Goal: Task Accomplishment & Management: Use online tool/utility

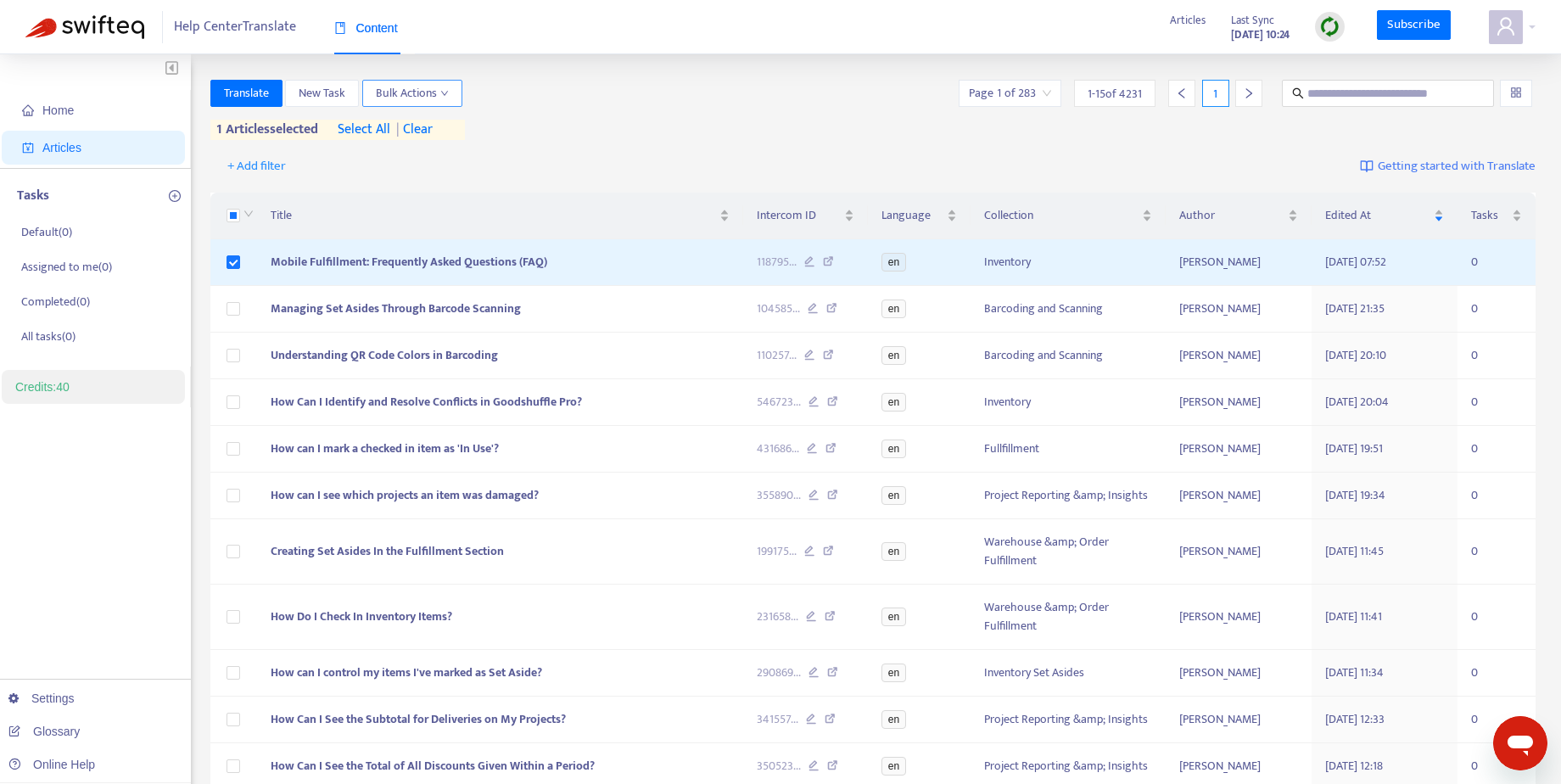
click at [443, 97] on span "Bulk Actions" at bounding box center [413, 94] width 73 height 18
click at [737, 141] on div "Translate New Task Bulk Actions Page 1 of 283 1 - 15 of 4231 1 1 articles selec…" at bounding box center [873, 113] width 1326 height 67
click at [243, 94] on span "Translate" at bounding box center [246, 94] width 45 height 18
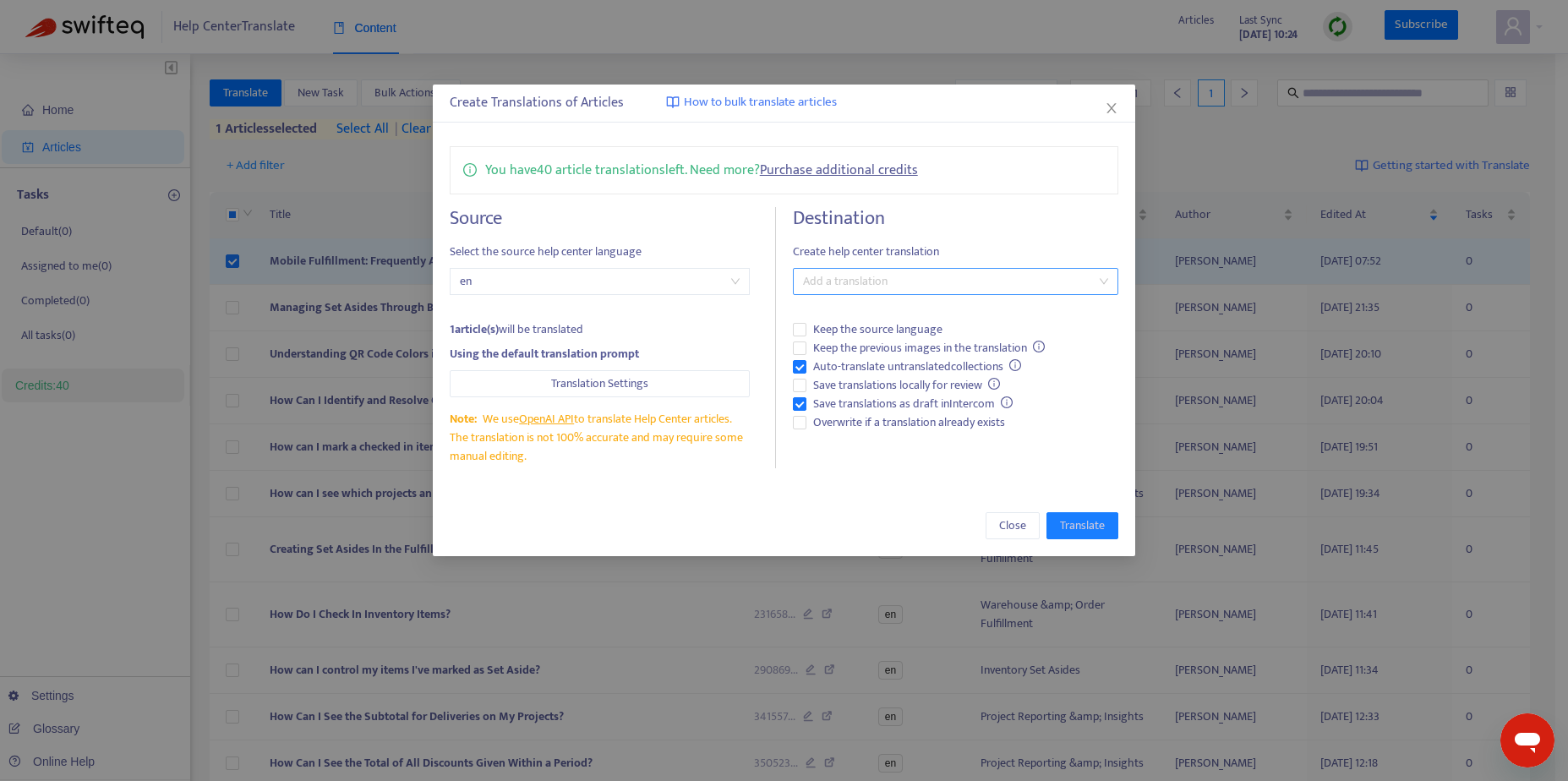
click at [1097, 280] on div at bounding box center [947, 281] width 300 height 20
click at [1023, 364] on div "Spanish ( es )" at bounding box center [956, 369] width 299 height 18
click at [1004, 195] on div "You have 40 article translations left. Need more? Purchase additional credits S…" at bounding box center [785, 308] width 704 height 356
click at [977, 366] on span "Auto-translate untranslated collections" at bounding box center [917, 366] width 222 height 18
click at [930, 423] on span "Overwrite if a translation already exists" at bounding box center [909, 422] width 206 height 18
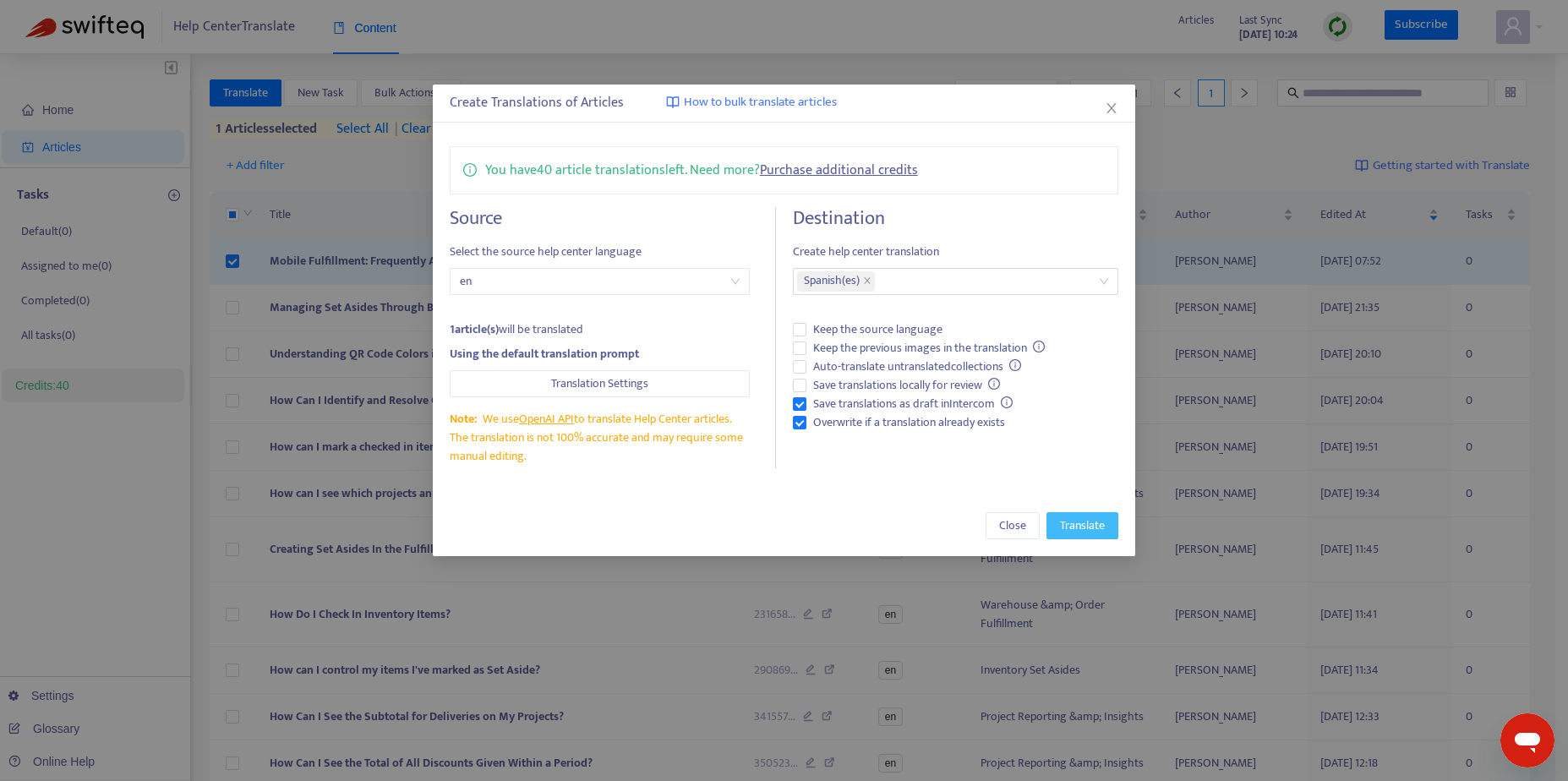
click at [1090, 526] on span "Translate" at bounding box center [1082, 525] width 45 height 18
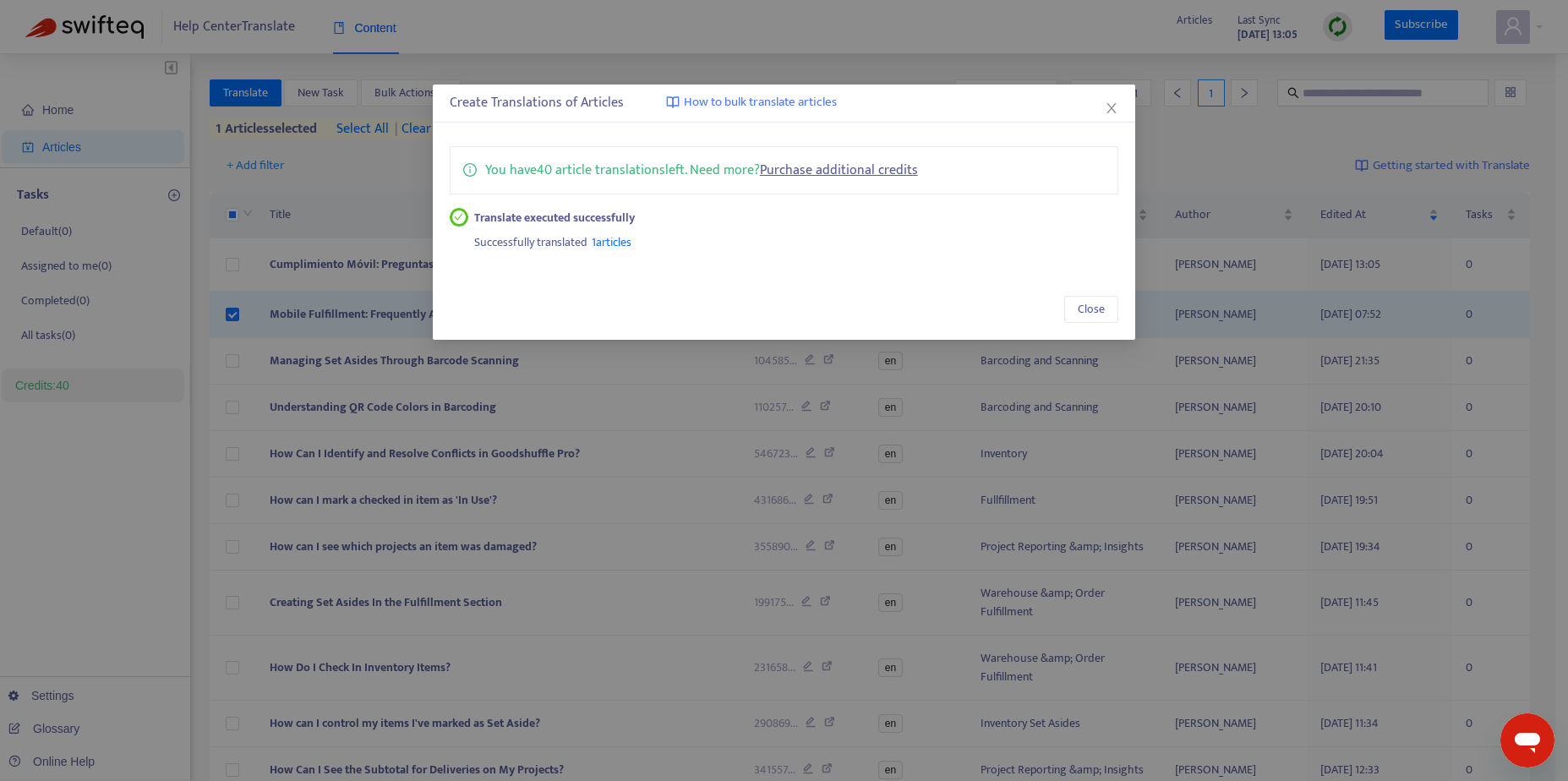
drag, startPoint x: 1113, startPoint y: 108, endPoint x: 1102, endPoint y: 105, distance: 11.4
click at [1111, 109] on icon "close" at bounding box center [1111, 108] width 14 height 14
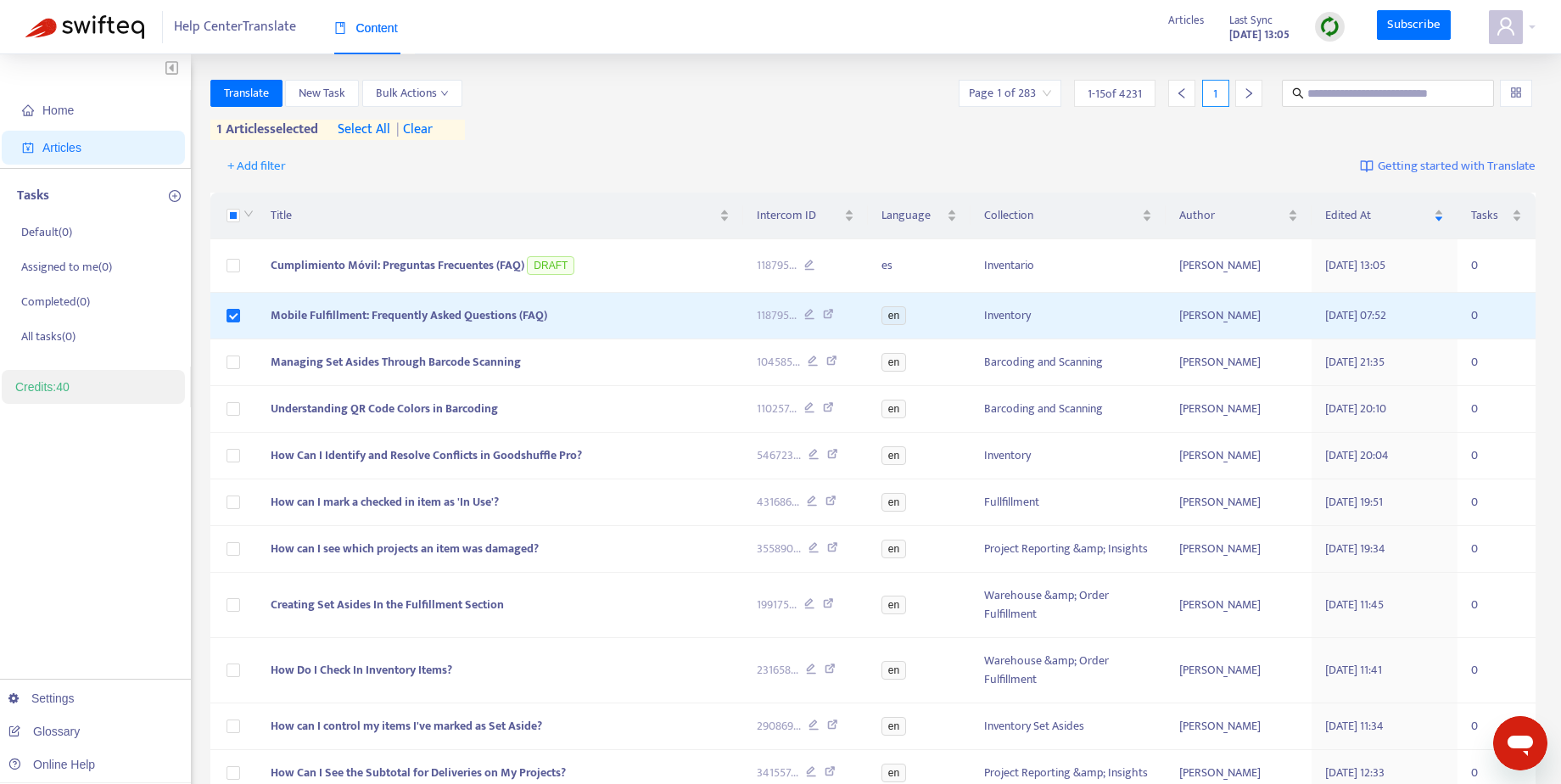
drag, startPoint x: 118, startPoint y: 123, endPoint x: 147, endPoint y: 140, distance: 33.6
click at [118, 124] on span "Home" at bounding box center [96, 110] width 149 height 34
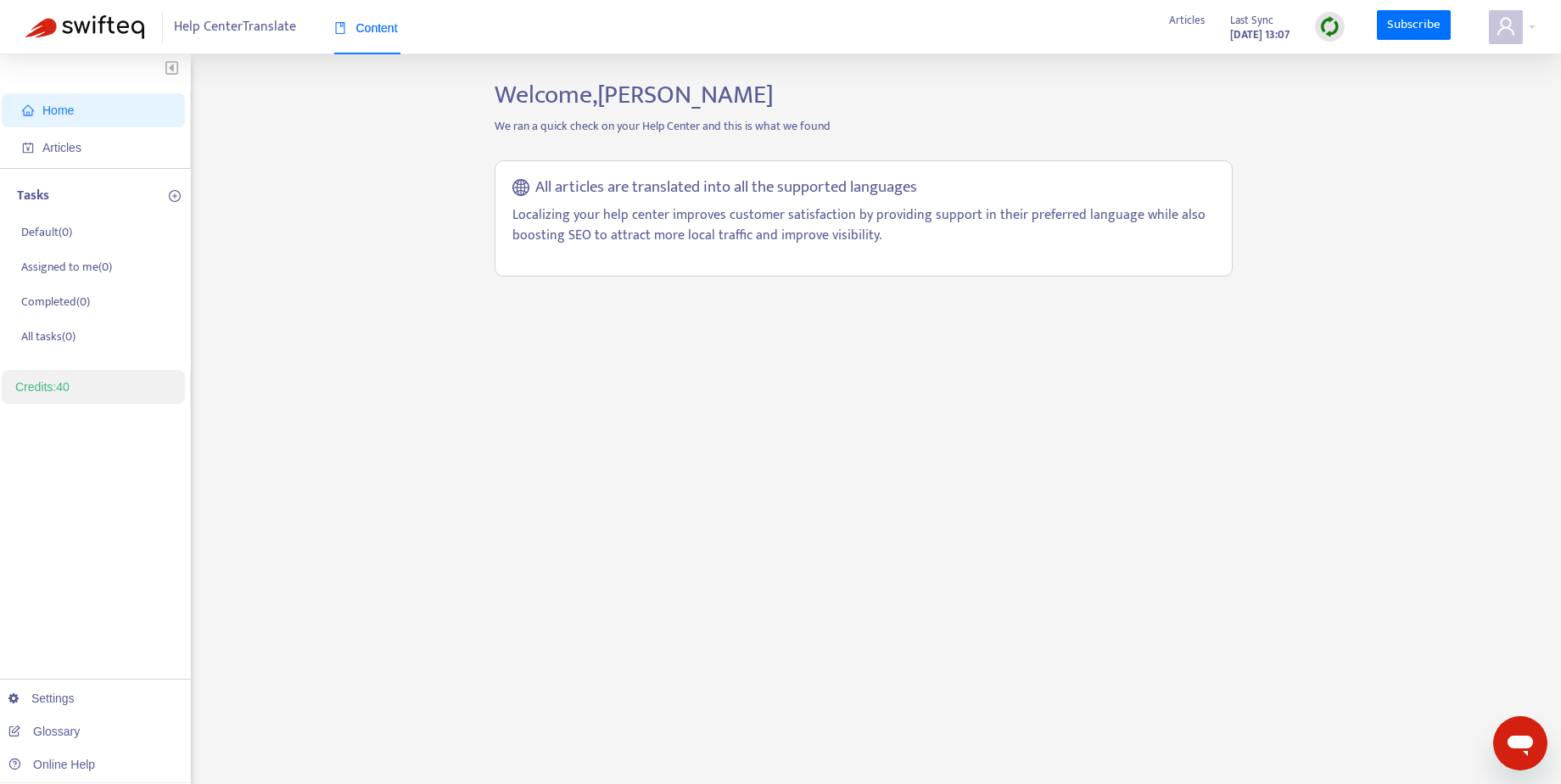
click at [675, 240] on p "Localizing your help center improves customer satisfaction by providing support…" at bounding box center [864, 226] width 703 height 40
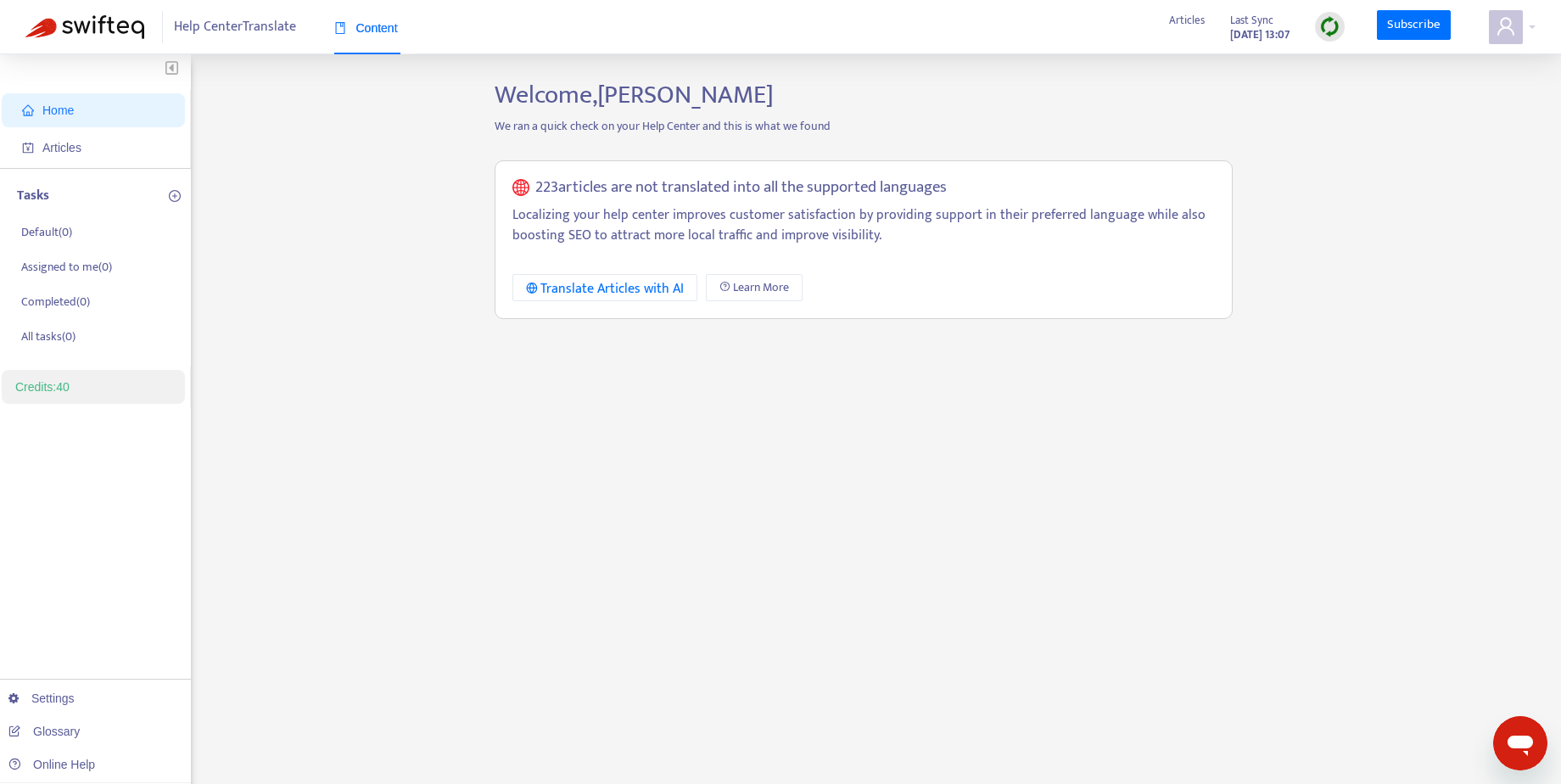
click at [704, 265] on div "223 articles are not translated into all the supported languages Localizing you…" at bounding box center [863, 239] width 738 height 159
click at [1039, 506] on div "Welcome, [PERSON_NAME] We ran a quick check on your Help Center and this is wha…" at bounding box center [864, 576] width 764 height 992
click at [1522, 733] on icon "Open messaging window" at bounding box center [1520, 743] width 30 height 30
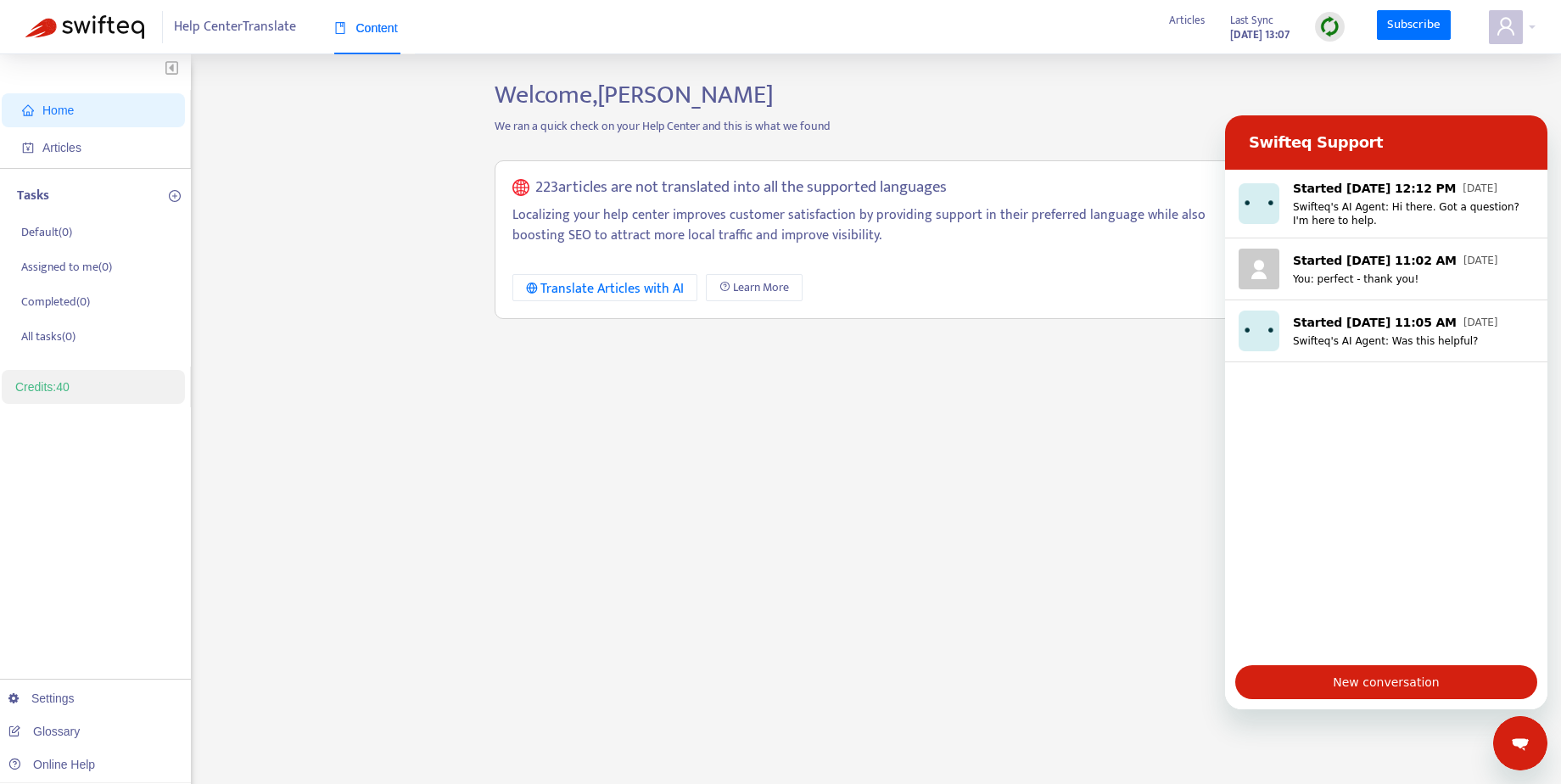
drag, startPoint x: 1517, startPoint y: 743, endPoint x: 3065, endPoint y: 1438, distance: 1696.9
click at [1517, 743] on icon "Close messaging window" at bounding box center [1520, 743] width 17 height 9
